Goal: Transaction & Acquisition: Purchase product/service

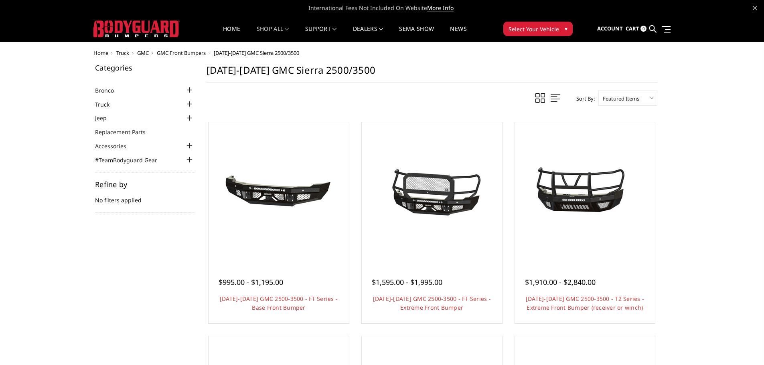
click at [98, 53] on span "Home" at bounding box center [100, 52] width 15 height 7
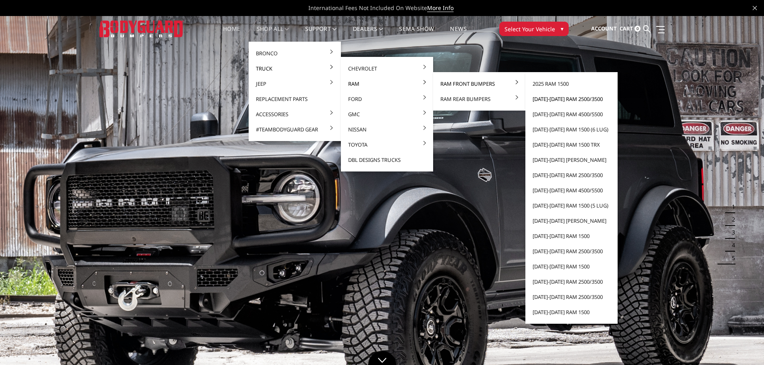
click at [560, 99] on link "[DATE]-[DATE] Ram 2500/3500" at bounding box center [572, 98] width 86 height 15
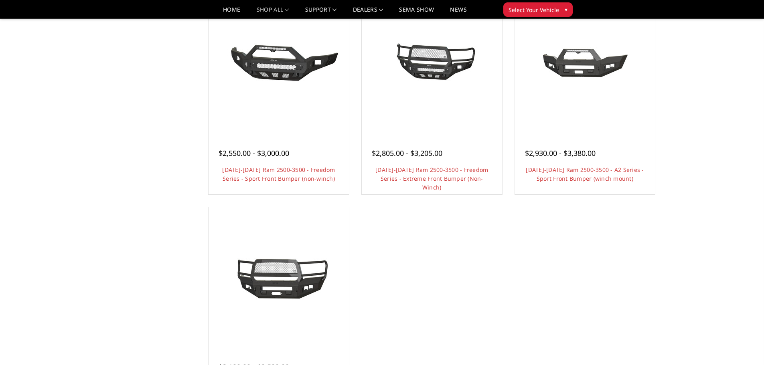
scroll to position [602, 0]
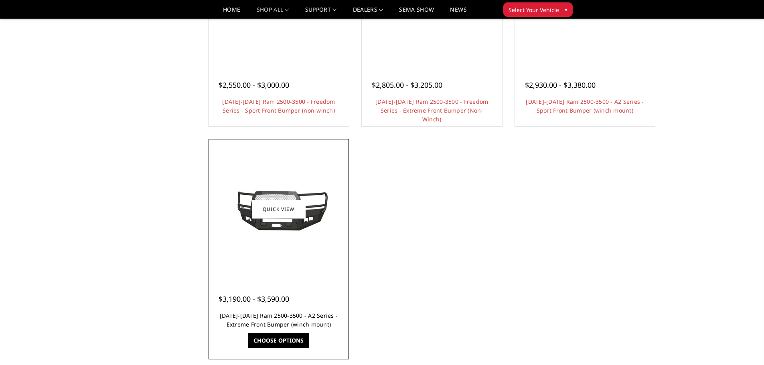
click at [303, 315] on link "[DATE]-[DATE] Ram 2500-3500 - A2 Series - Extreme Front Bumper (winch mount)" at bounding box center [279, 320] width 118 height 16
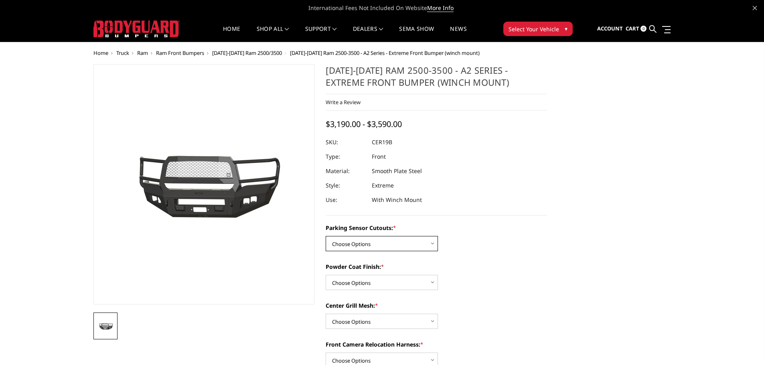
click at [376, 244] on select "Choose Options No - Without Parking Sensor Cutouts Yes - With Parking Sensor Cu…" at bounding box center [382, 243] width 112 height 15
select select "1879"
click at [326, 236] on select "Choose Options No - Without Parking Sensor Cutouts Yes - With Parking Sensor Cu…" at bounding box center [382, 243] width 112 height 15
click at [365, 278] on select "Choose Options Bare Metal Textured Black Powder Coat" at bounding box center [382, 282] width 112 height 15
select select "1881"
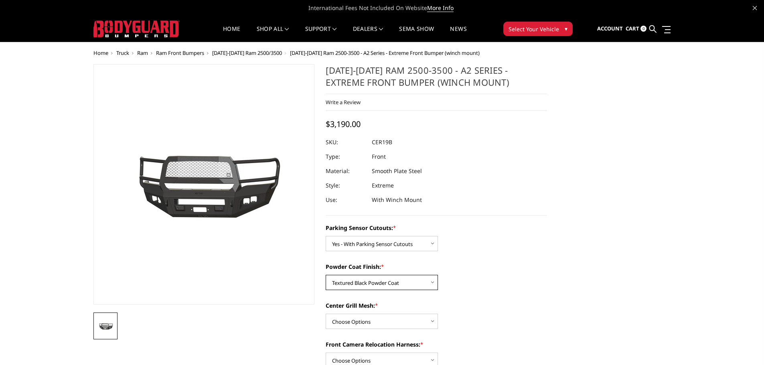
click at [326, 275] on select "Choose Options Bare Metal Textured Black Powder Coat" at bounding box center [382, 282] width 112 height 15
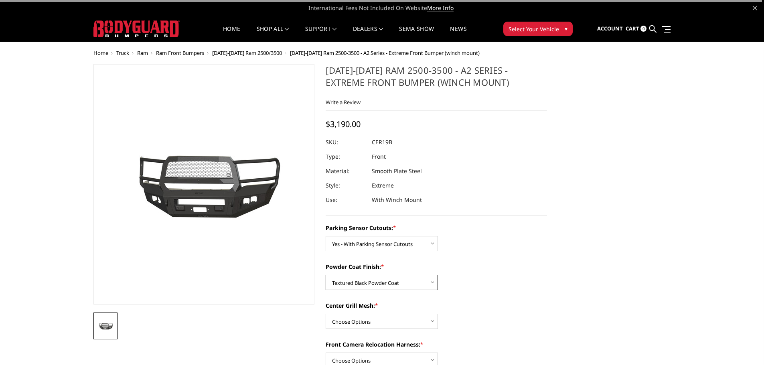
click at [374, 284] on select "Choose Options Bare Metal Textured Black Powder Coat" at bounding box center [382, 282] width 112 height 15
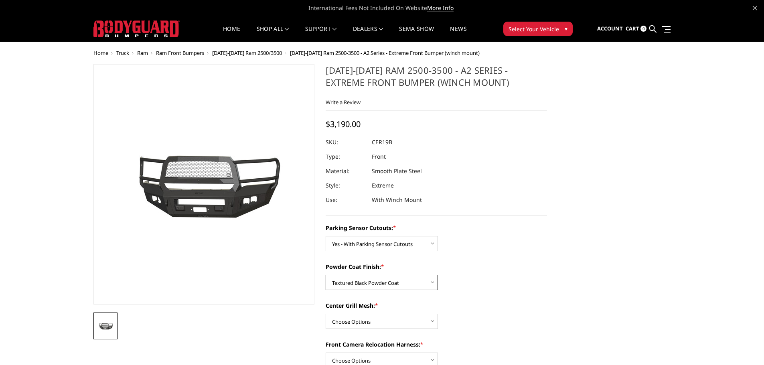
click at [326, 275] on select "Choose Options Bare Metal Textured Black Powder Coat" at bounding box center [382, 282] width 112 height 15
click at [369, 320] on select "Choose Options WITH Center Grill Mesh WITHOUT Center Grill Mesh" at bounding box center [382, 321] width 112 height 15
select select "1883"
click at [326, 314] on select "Choose Options WITH Center Grill Mesh WITHOUT Center Grill Mesh" at bounding box center [382, 321] width 112 height 15
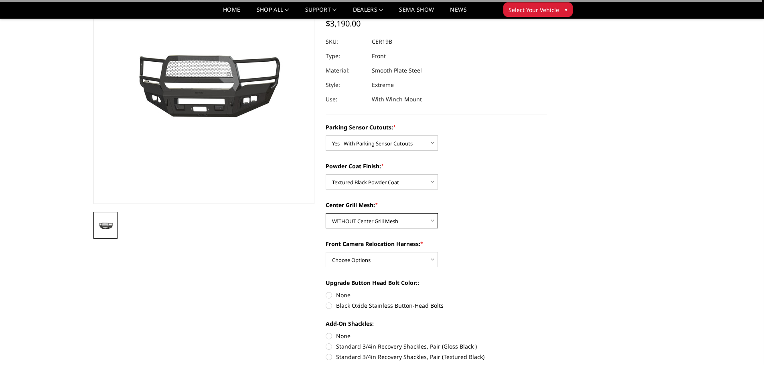
scroll to position [80, 0]
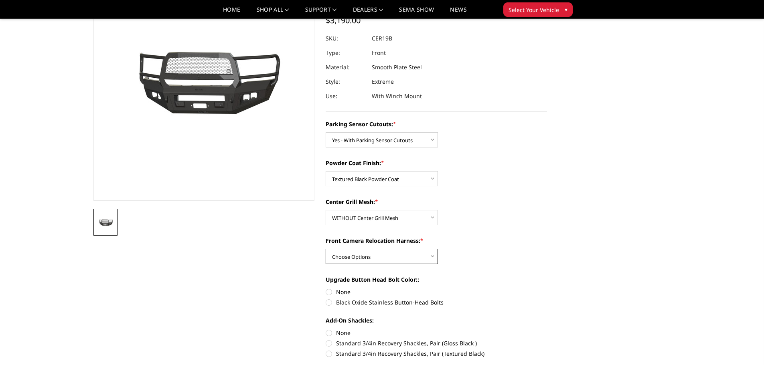
click at [374, 258] on select "Choose Options WITH Front Camera Relocation Harness WITHOUT Front Camera Reloca…" at bounding box center [382, 256] width 112 height 15
select select "1885"
click at [326, 249] on select "Choose Options WITH Front Camera Relocation Harness WITHOUT Front Camera Reloca…" at bounding box center [382, 256] width 112 height 15
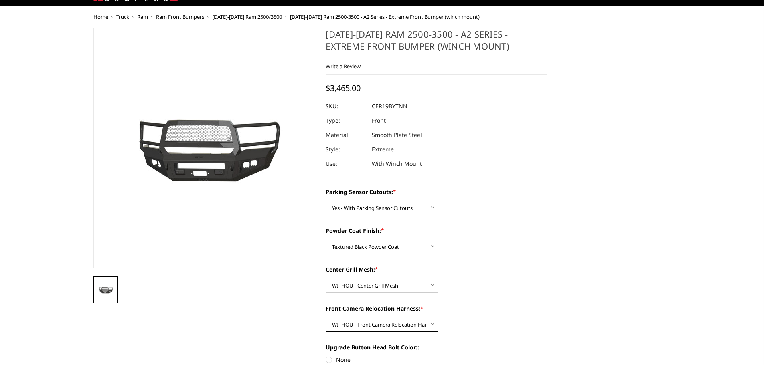
scroll to position [0, 0]
